Goal: Check status: Check status

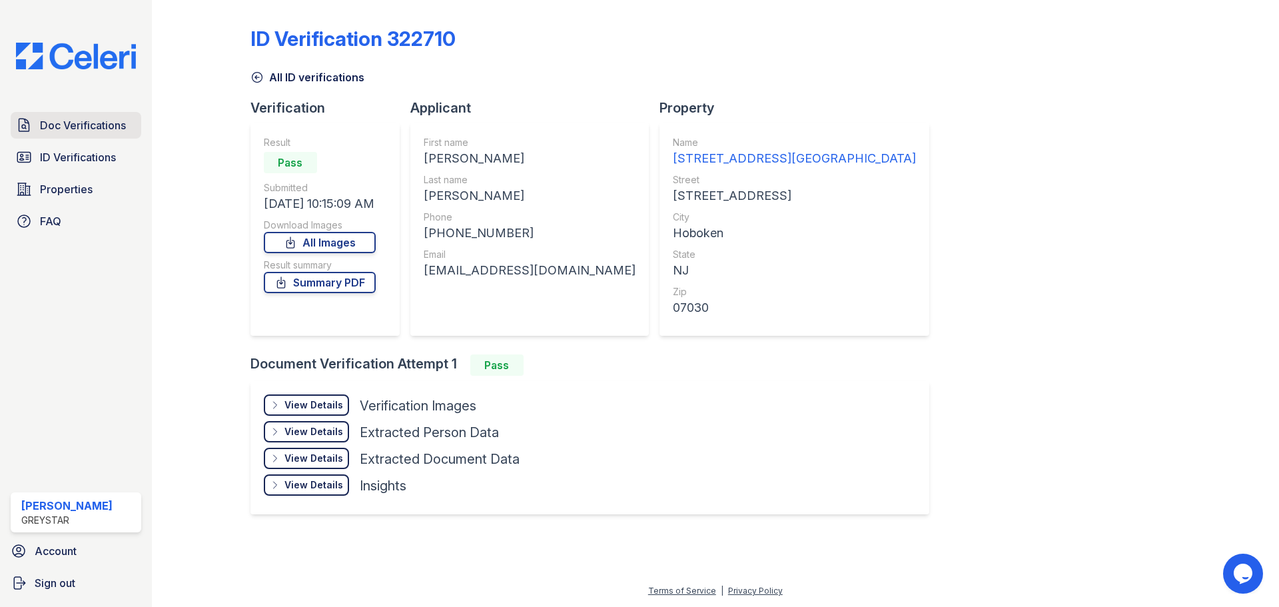
click at [109, 124] on span "Doc Verifications" at bounding box center [83, 125] width 86 height 16
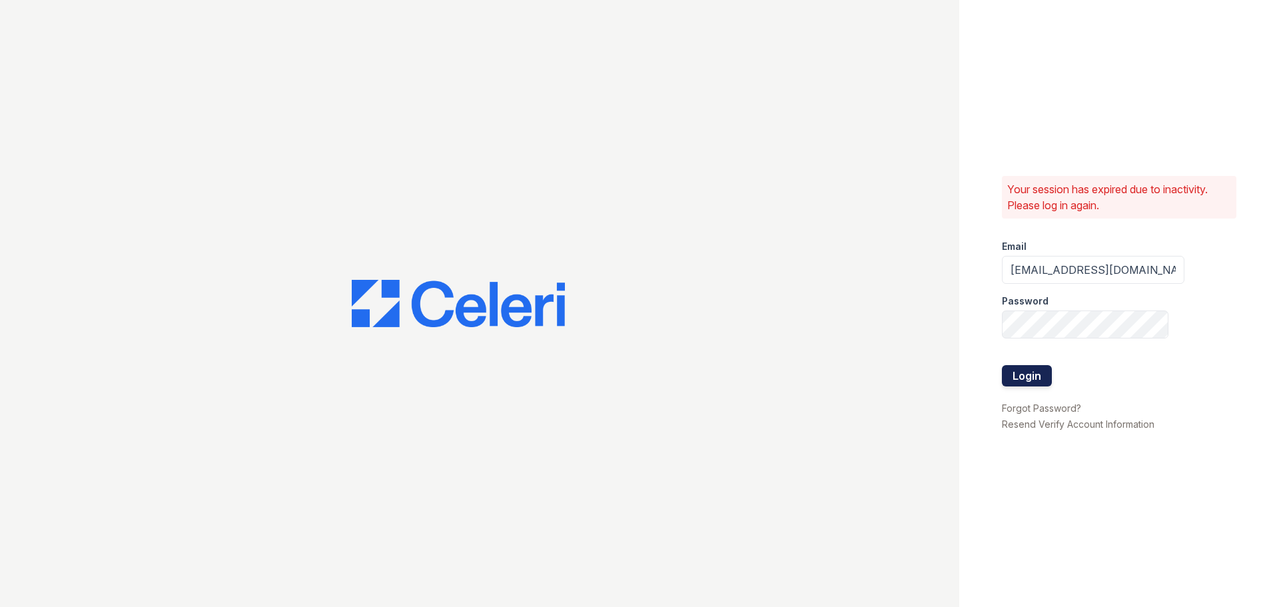
click at [1026, 381] on button "Login" at bounding box center [1027, 375] width 50 height 21
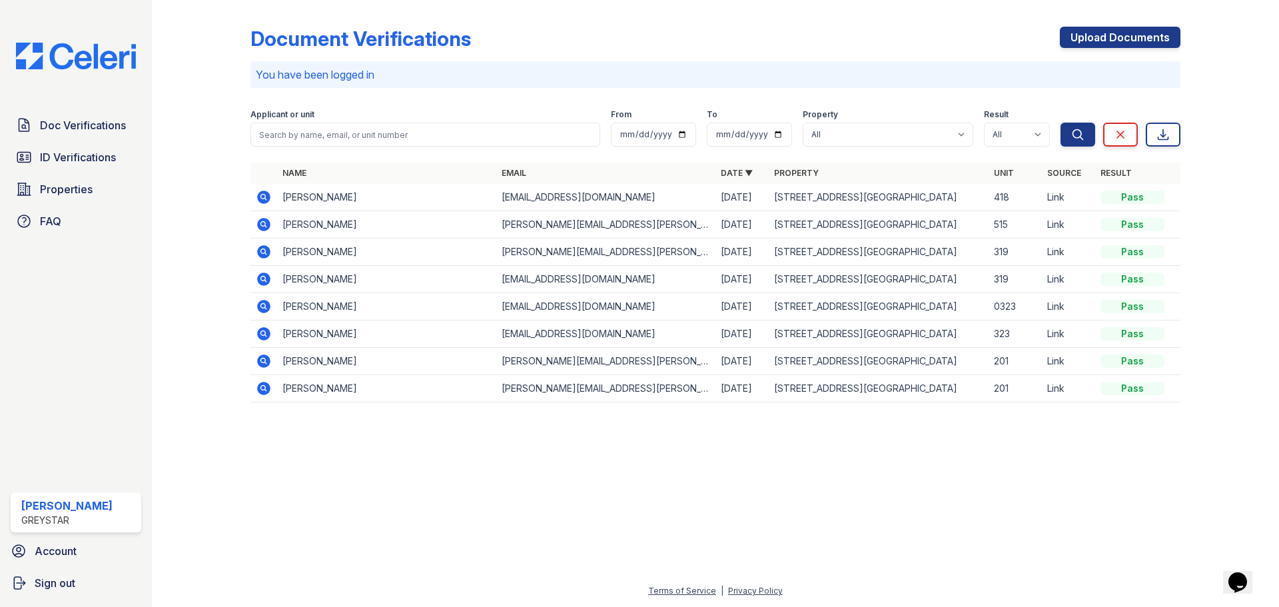
click at [263, 198] on icon at bounding box center [262, 196] width 3 height 3
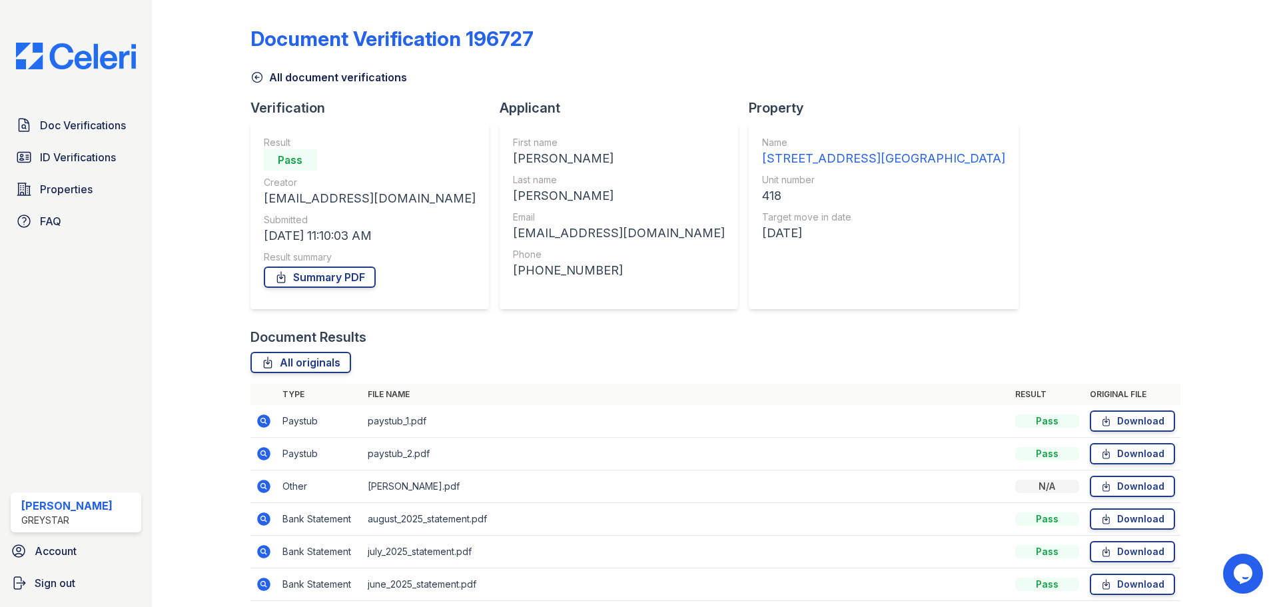
scroll to position [53, 0]
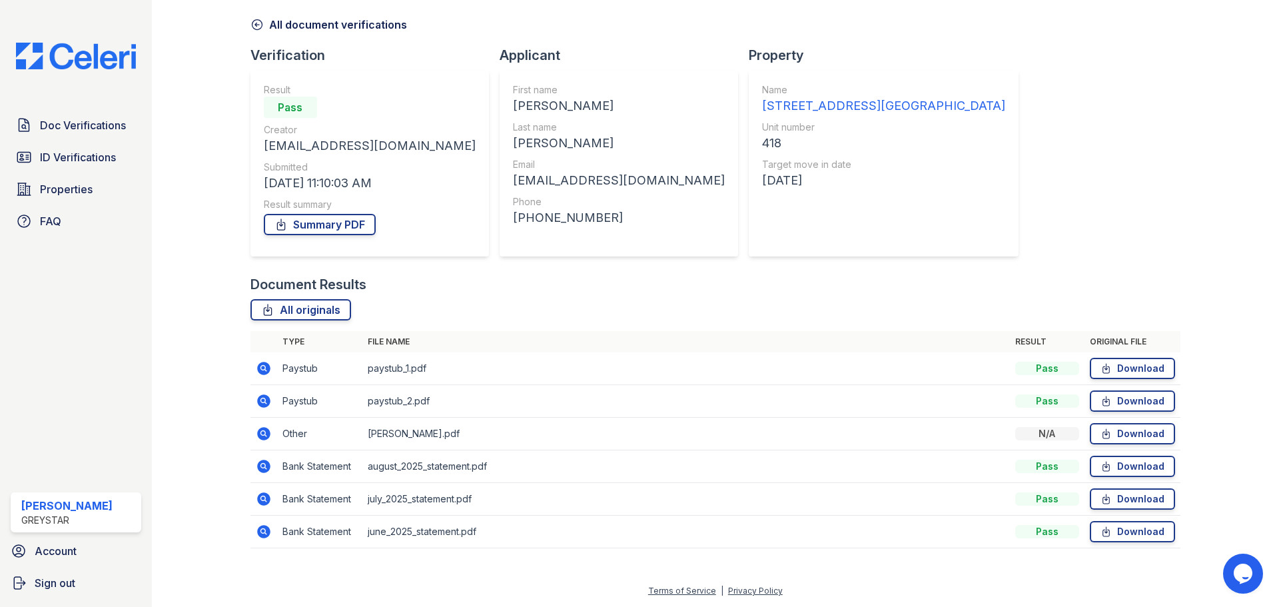
click at [261, 367] on icon at bounding box center [262, 367] width 3 height 3
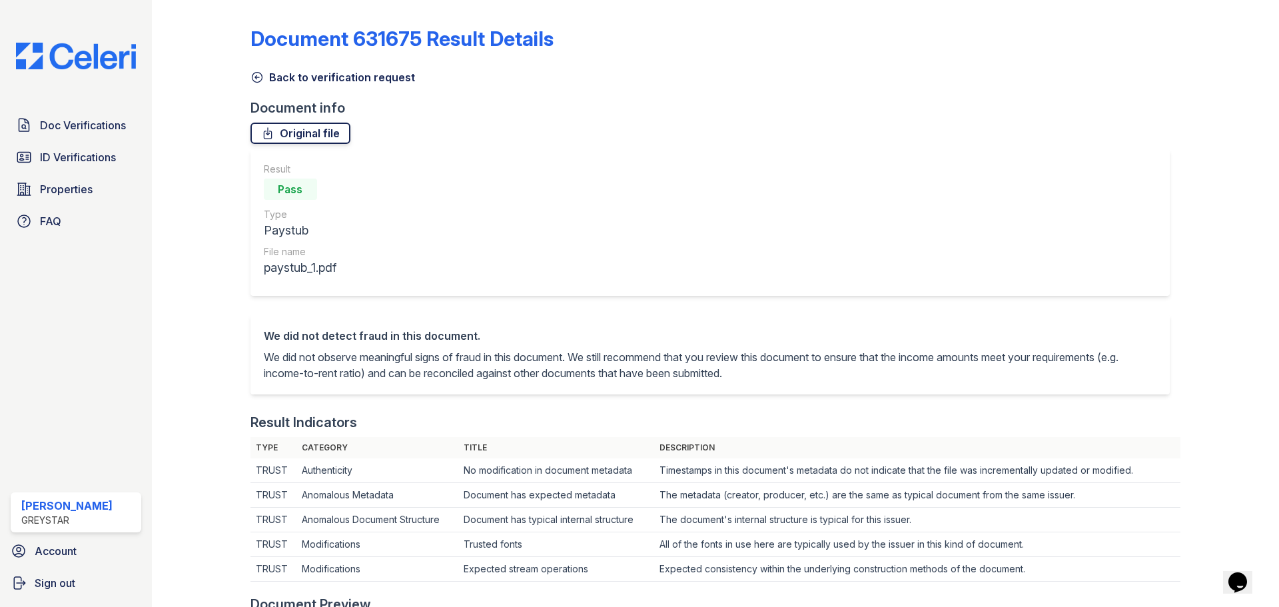
click at [296, 137] on link "Original file" at bounding box center [301, 133] width 100 height 21
click at [251, 73] on icon at bounding box center [257, 77] width 13 height 13
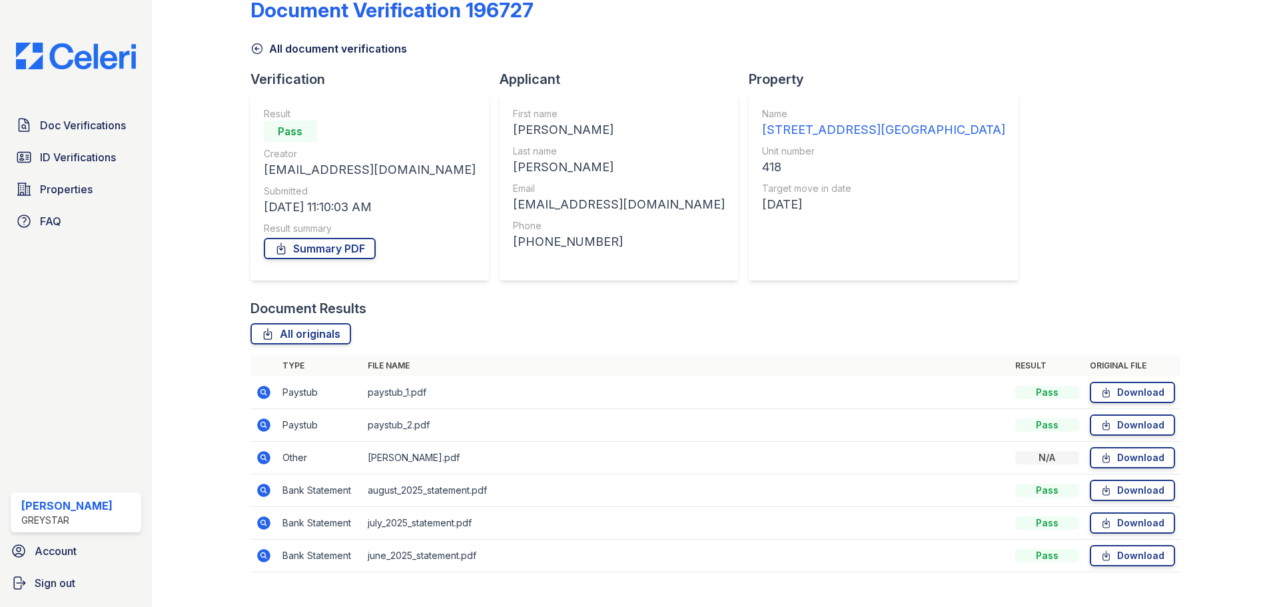
scroll to position [53, 0]
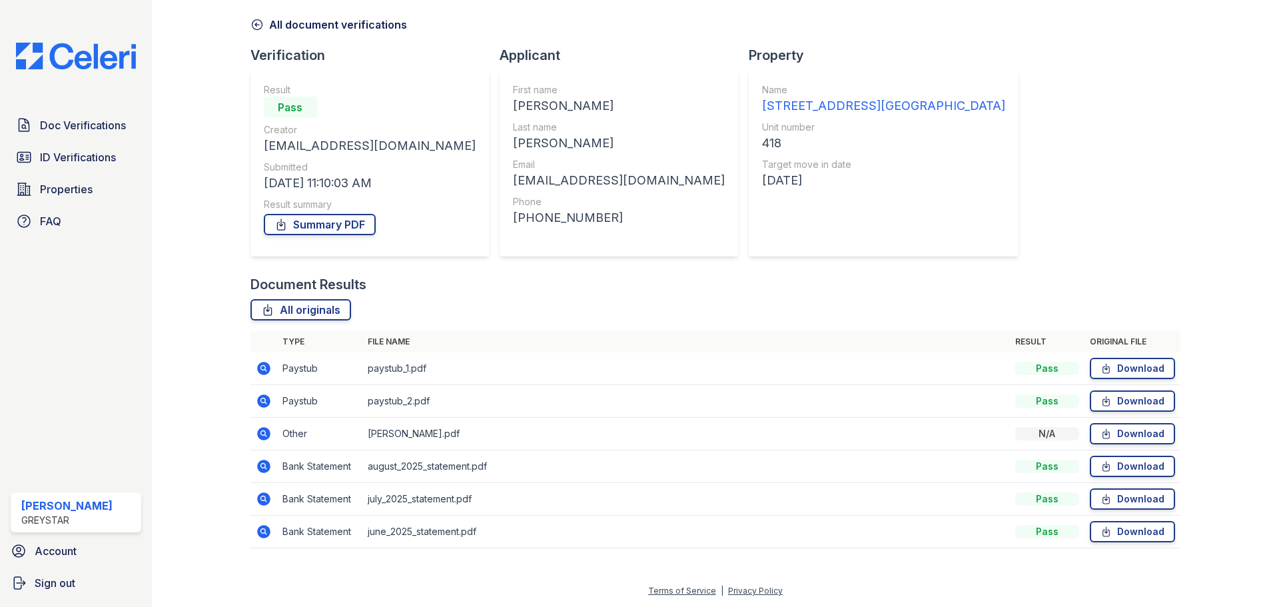
click at [261, 400] on icon at bounding box center [264, 401] width 16 height 16
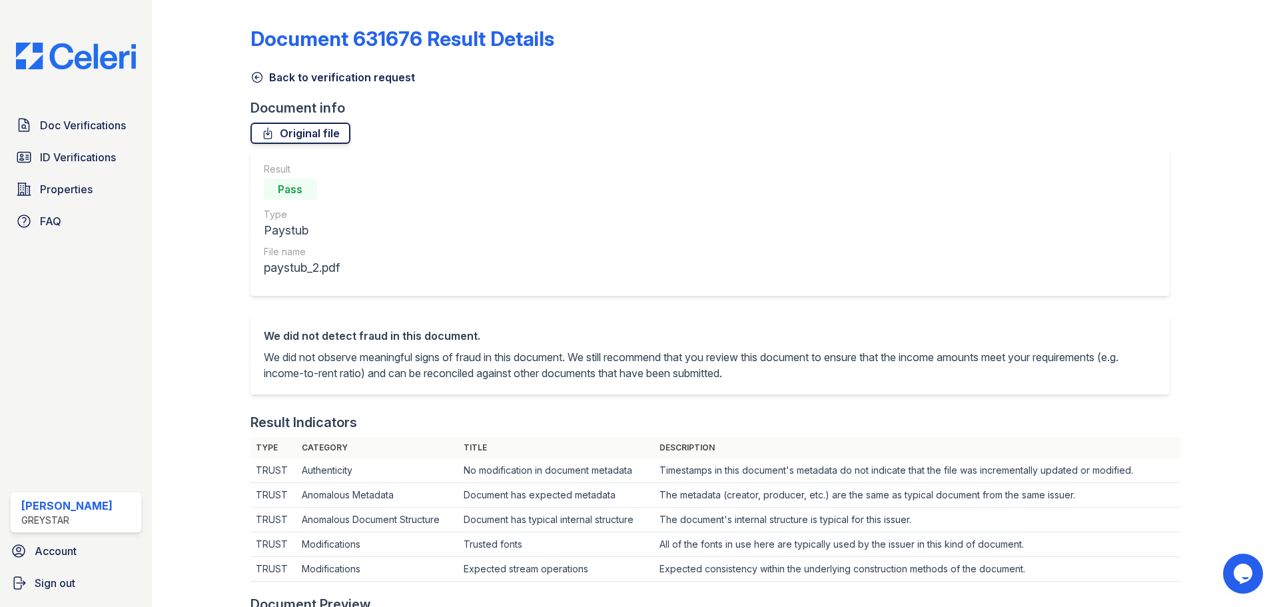
click at [310, 140] on link "Original file" at bounding box center [301, 133] width 100 height 21
click at [265, 80] on link "Back to verification request" at bounding box center [333, 77] width 165 height 16
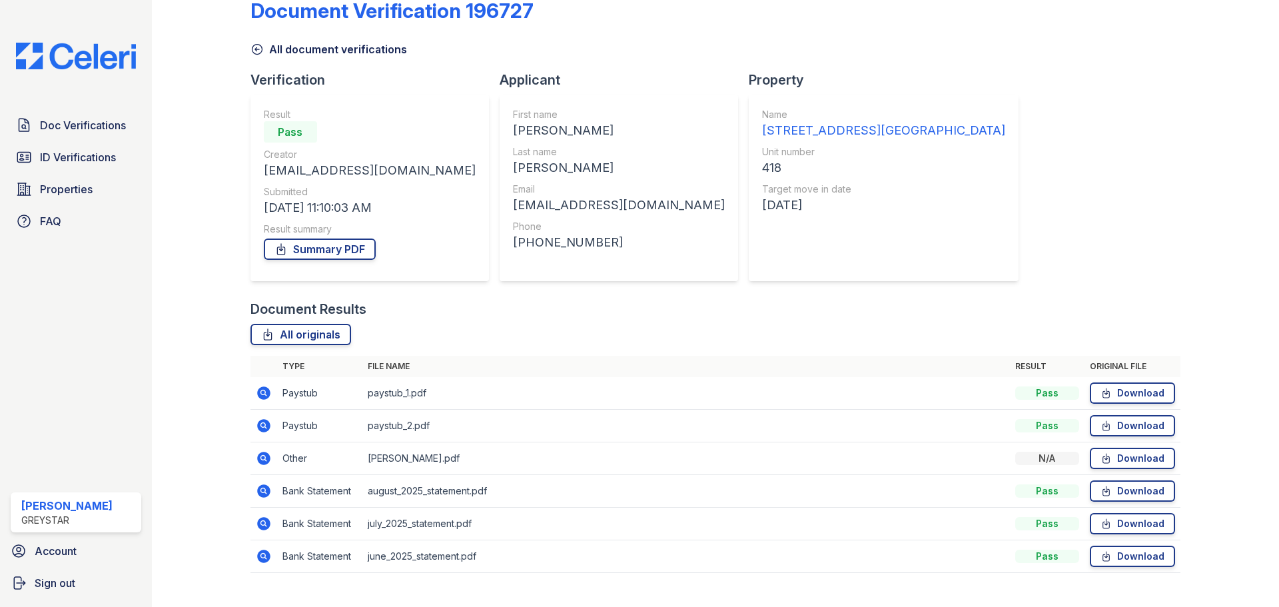
scroll to position [53, 0]
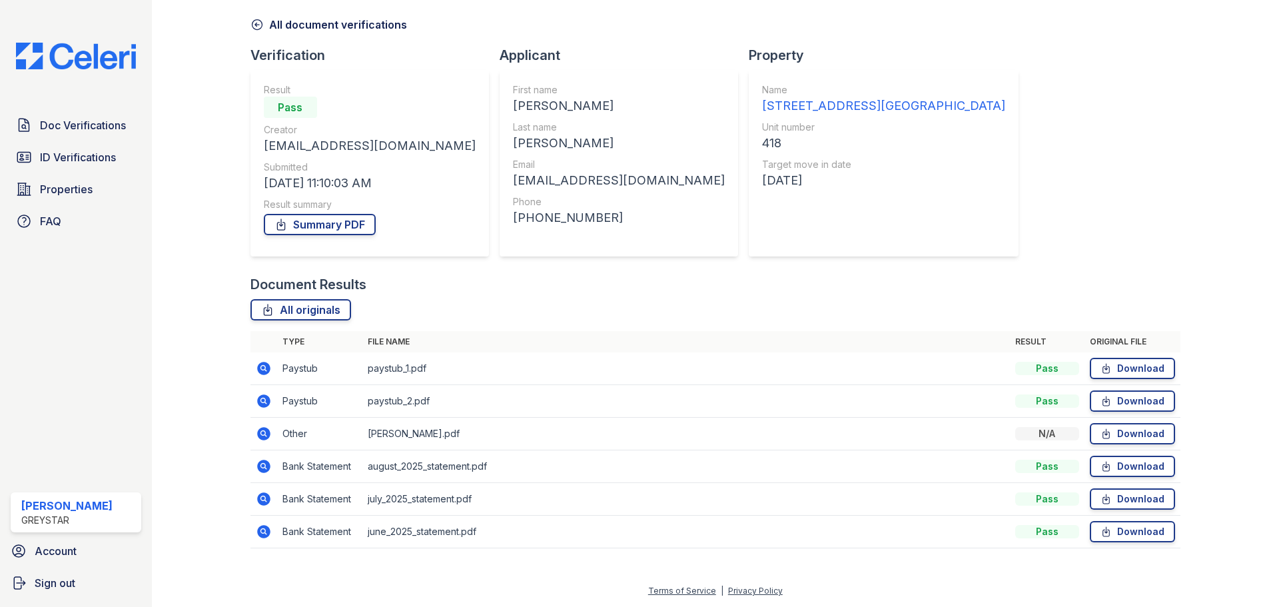
click at [264, 436] on icon at bounding box center [263, 433] width 13 height 13
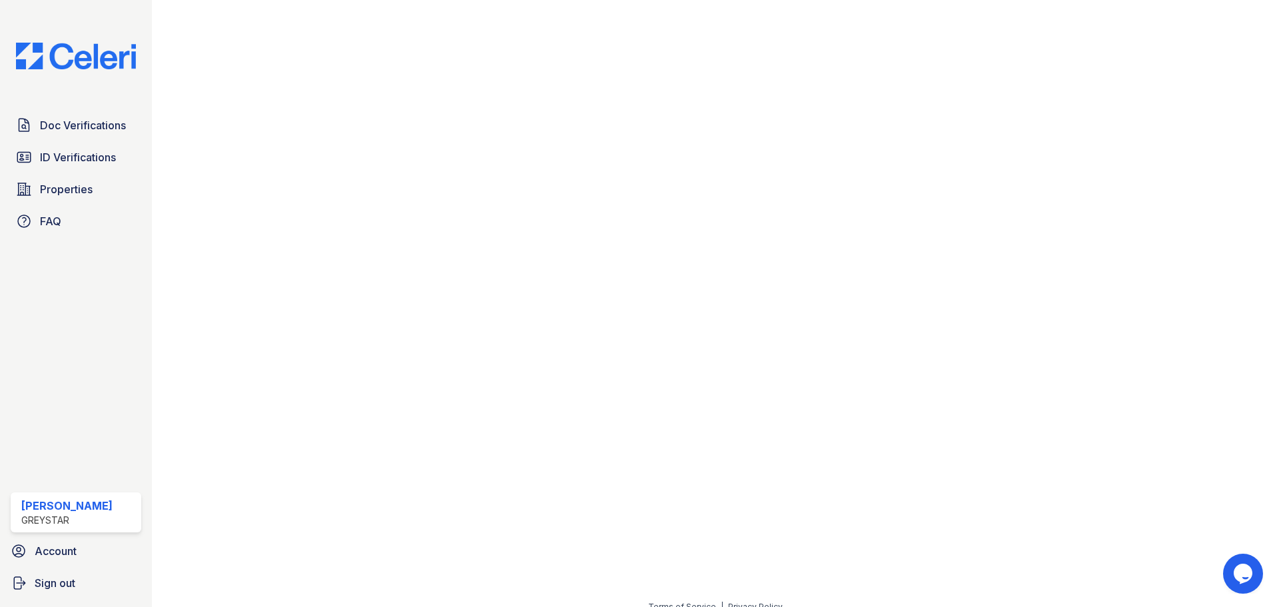
scroll to position [400, 0]
